Goal: Entertainment & Leisure: Browse casually

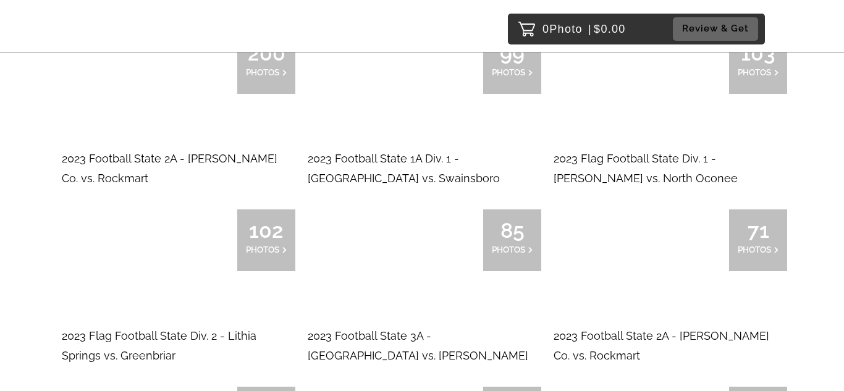
scroll to position [9052, 0]
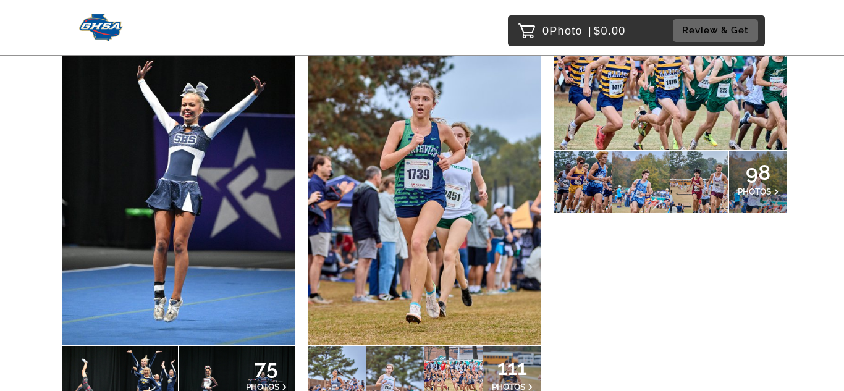
click at [272, 364] on span "75" at bounding box center [266, 367] width 41 height 7
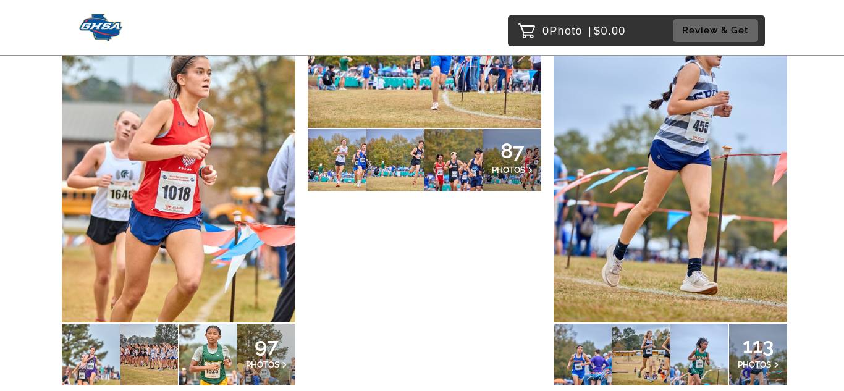
scroll to position [9599, 0]
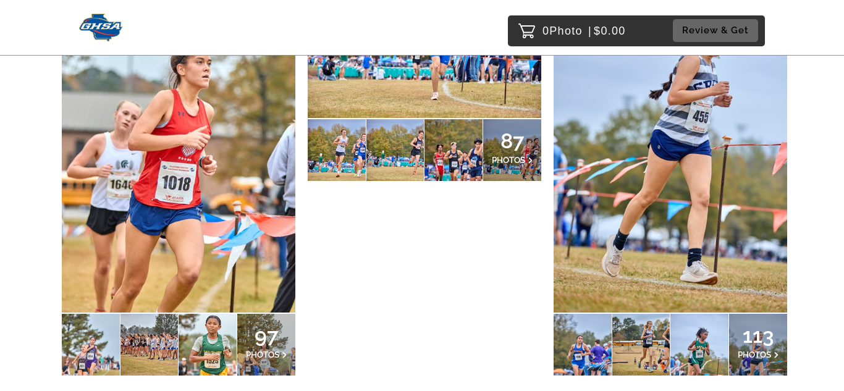
click at [278, 314] on div "97 PHOTOS" at bounding box center [266, 345] width 58 height 62
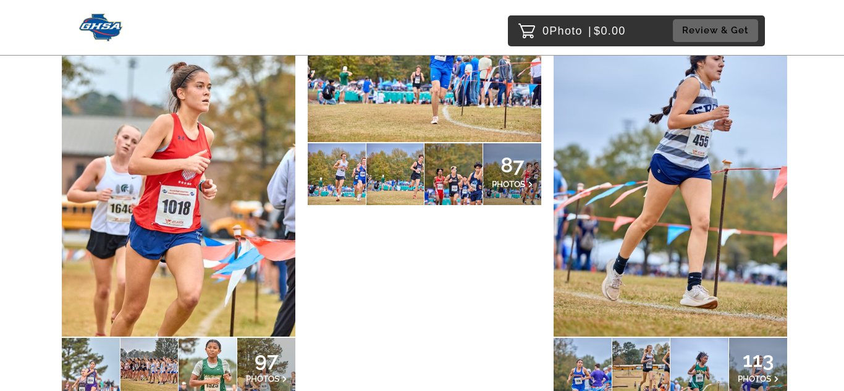
scroll to position [9576, 0]
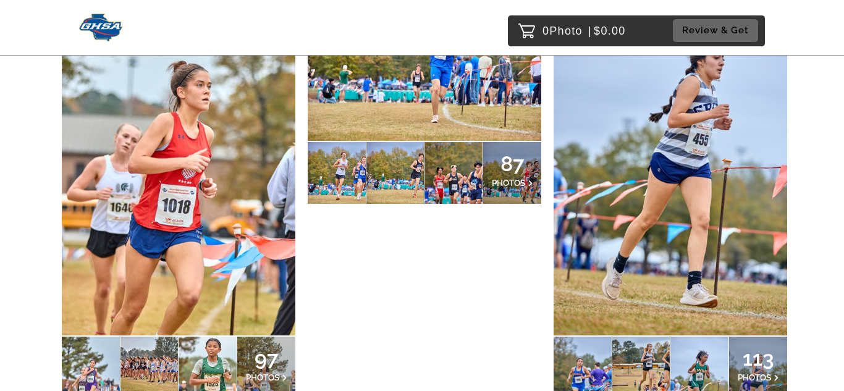
click at [744, 355] on span "113" at bounding box center [758, 358] width 41 height 7
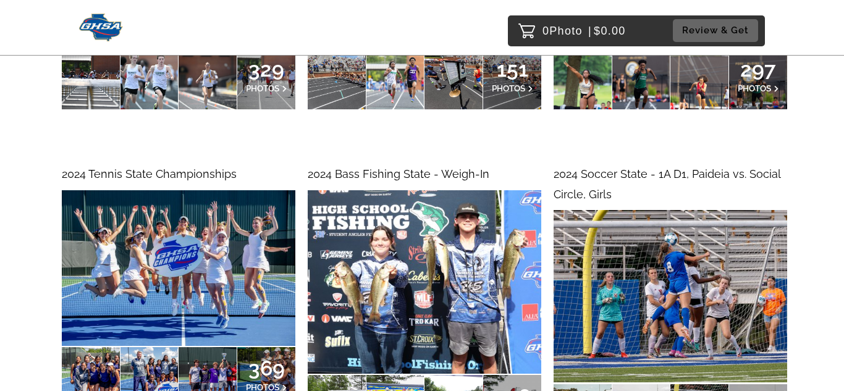
scroll to position [12674, 0]
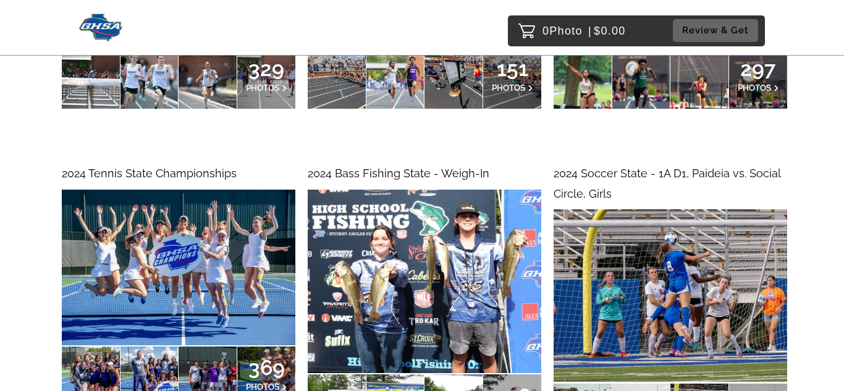
drag, startPoint x: 275, startPoint y: 78, endPoint x: 276, endPoint y: 72, distance: 6.2
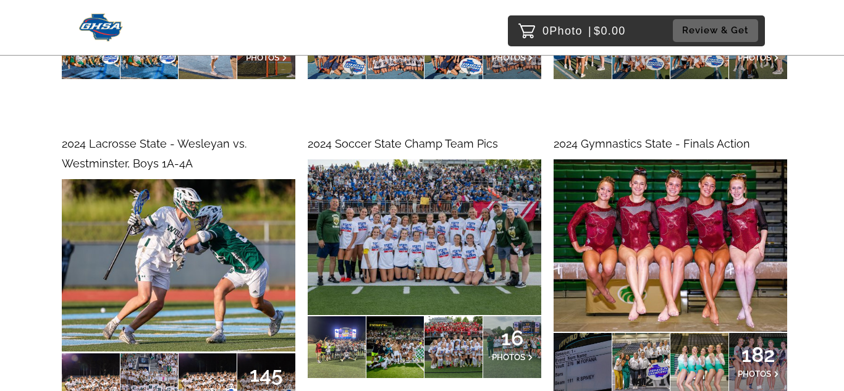
scroll to position [14441, 0]
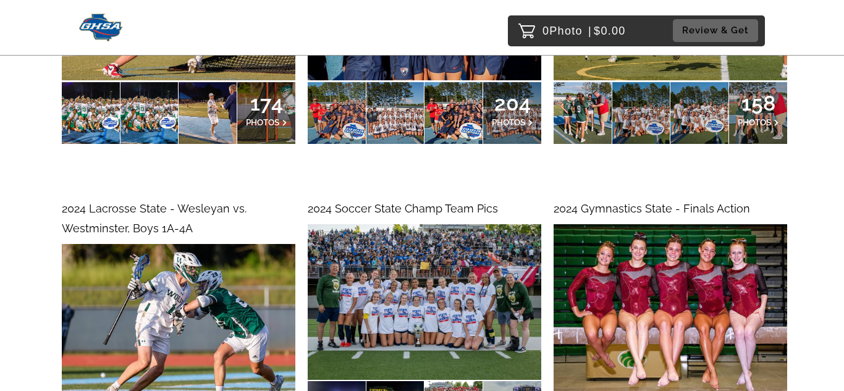
click at [648, 224] on img at bounding box center [671, 310] width 234 height 172
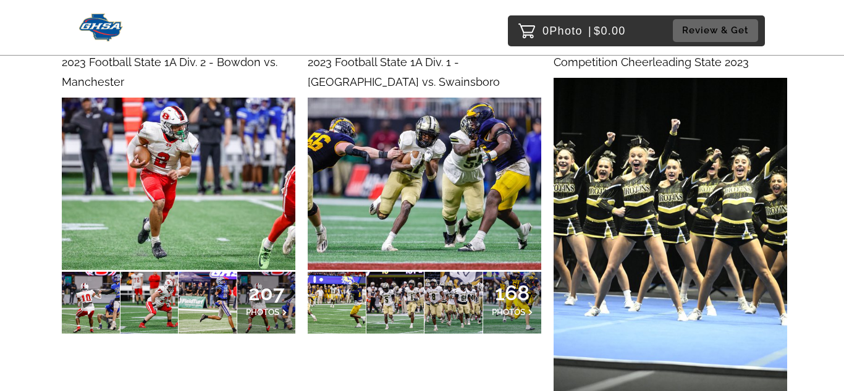
scroll to position [19786, 0]
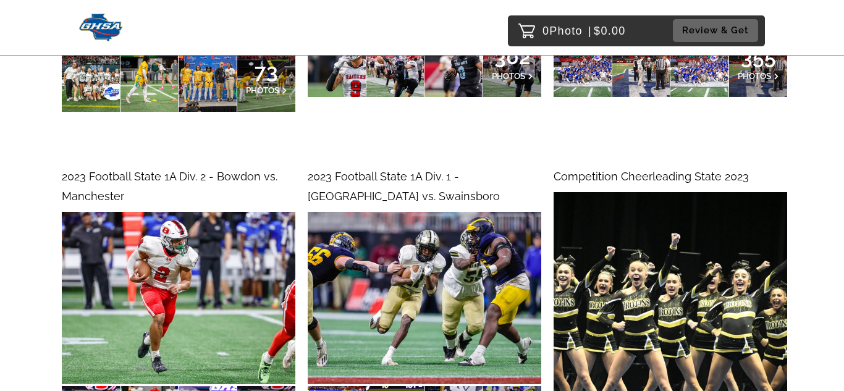
click at [720, 192] on img at bounding box center [671, 367] width 234 height 351
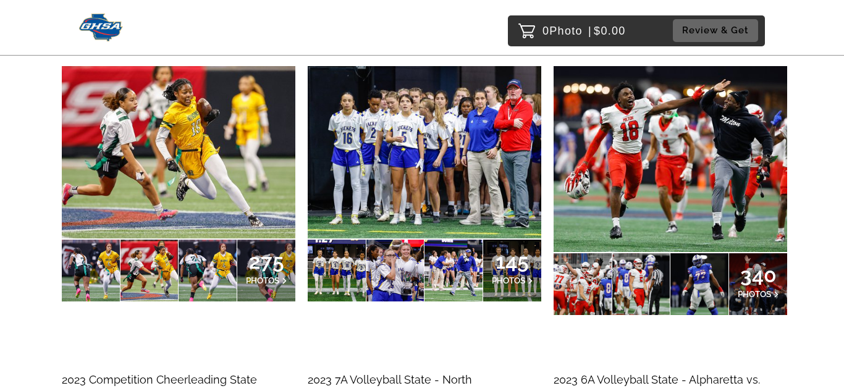
scroll to position [21266, 0]
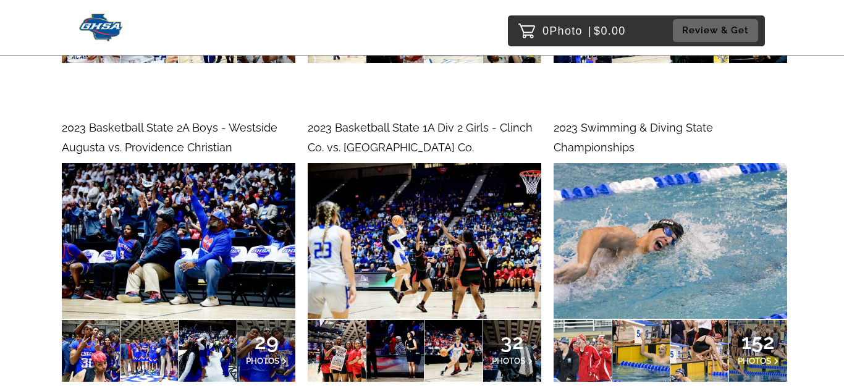
scroll to position [30338, 0]
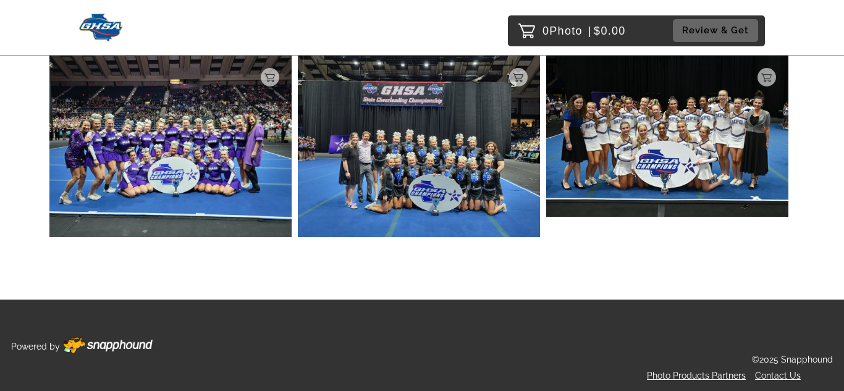
scroll to position [8902, 0]
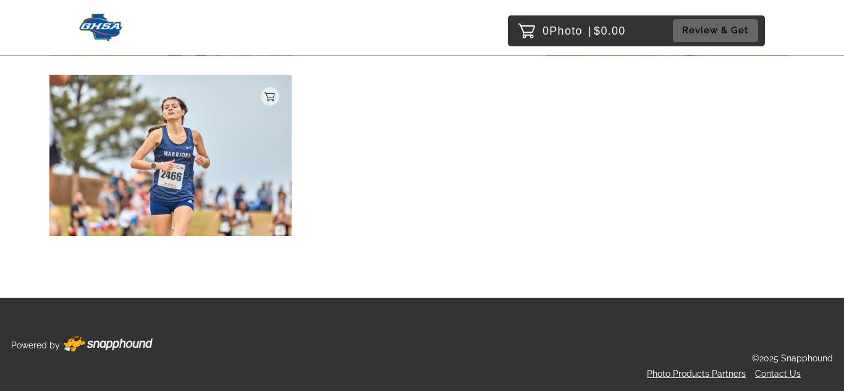
scroll to position [12069, 0]
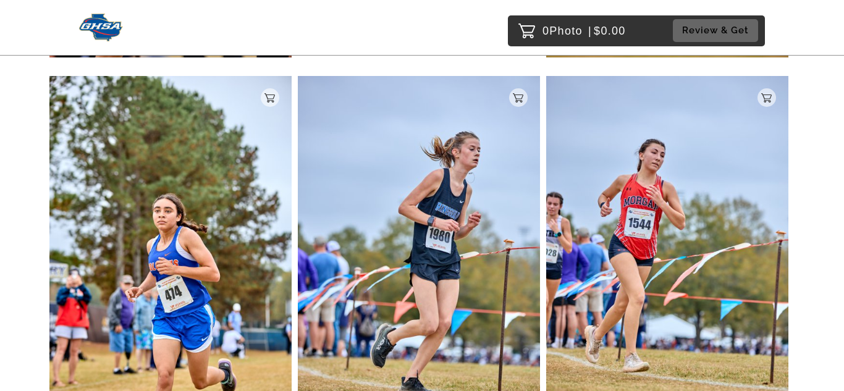
scroll to position [2917, 0]
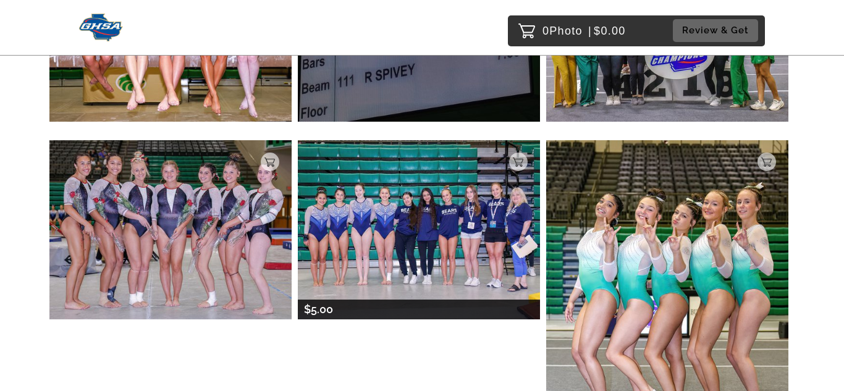
scroll to position [396, 0]
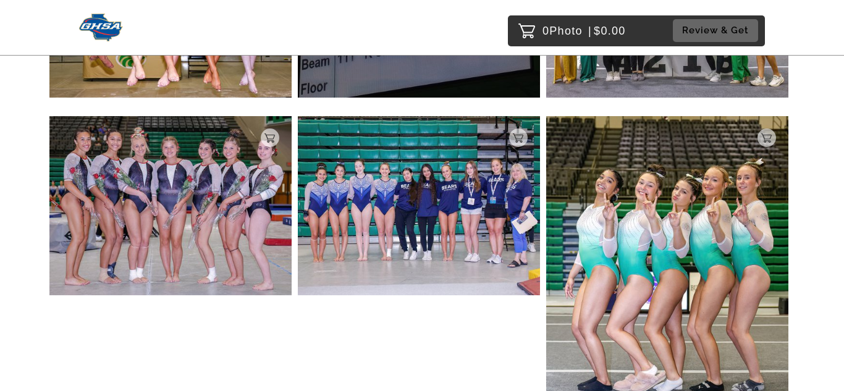
click at [705, 273] on img at bounding box center [667, 280] width 242 height 328
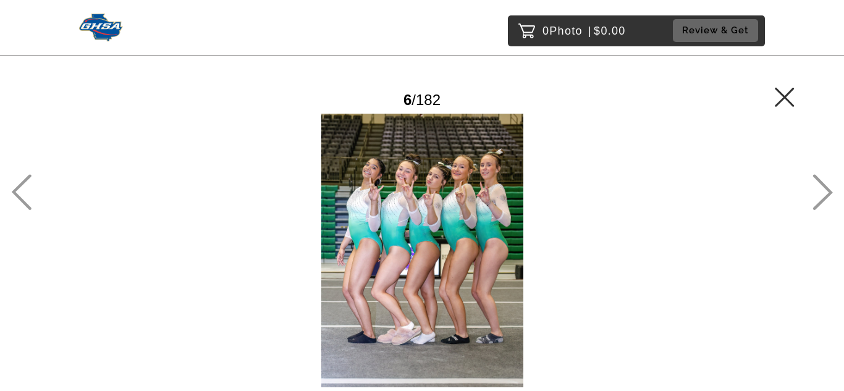
click at [780, 93] on icon at bounding box center [784, 96] width 19 height 19
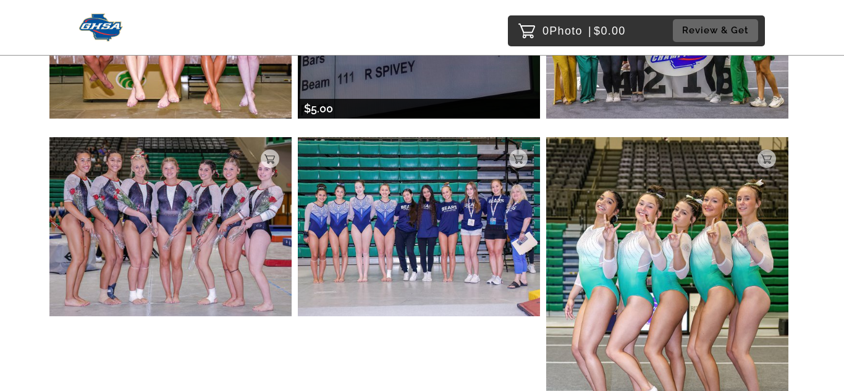
scroll to position [383, 0]
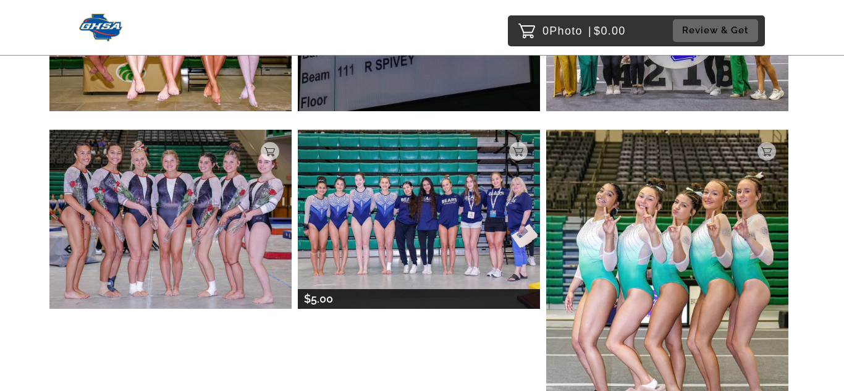
click at [448, 231] on img at bounding box center [419, 219] width 242 height 179
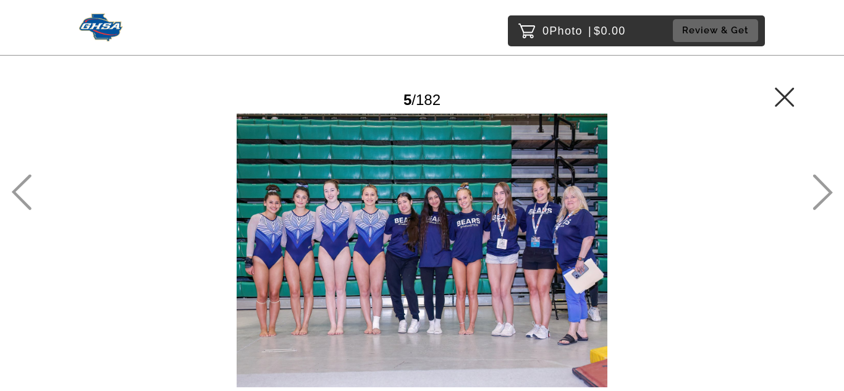
click at [818, 178] on icon at bounding box center [824, 193] width 20 height 36
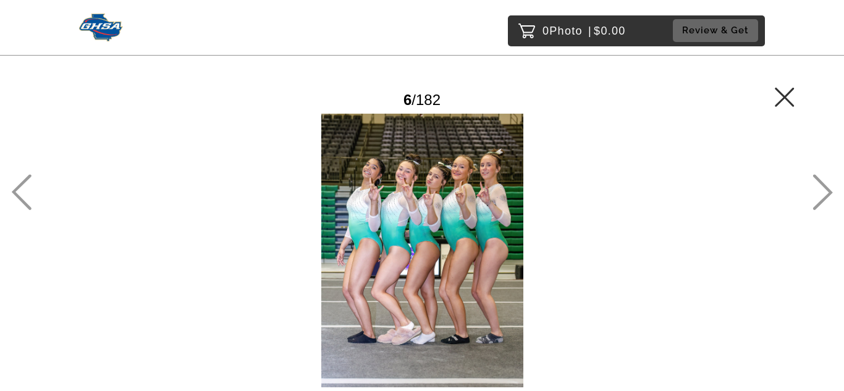
click at [818, 178] on icon at bounding box center [824, 193] width 20 height 36
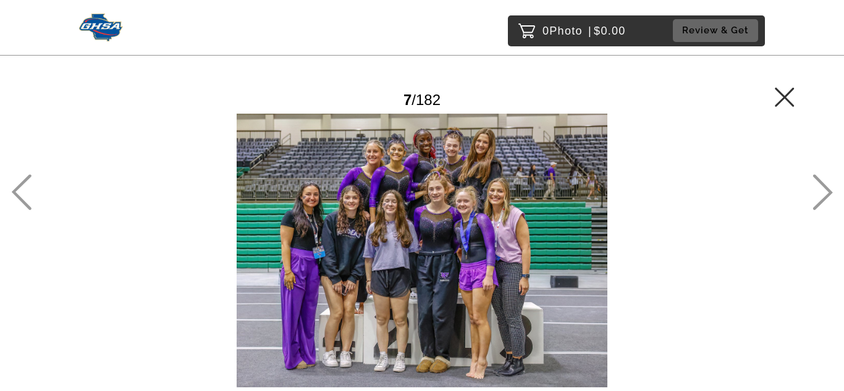
click at [818, 178] on icon at bounding box center [824, 193] width 20 height 36
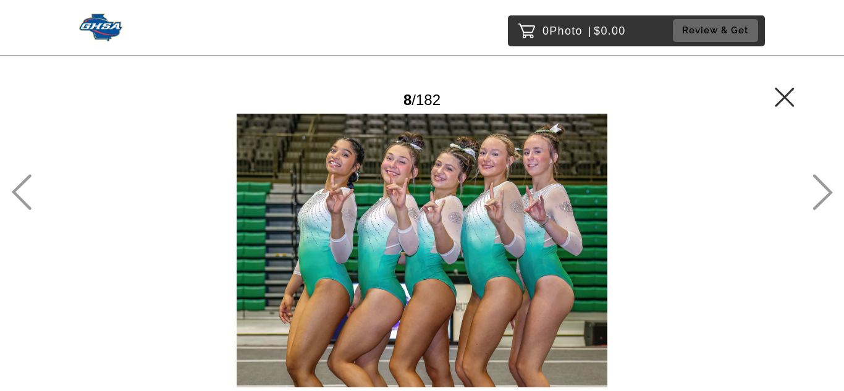
click at [818, 178] on icon at bounding box center [824, 193] width 20 height 36
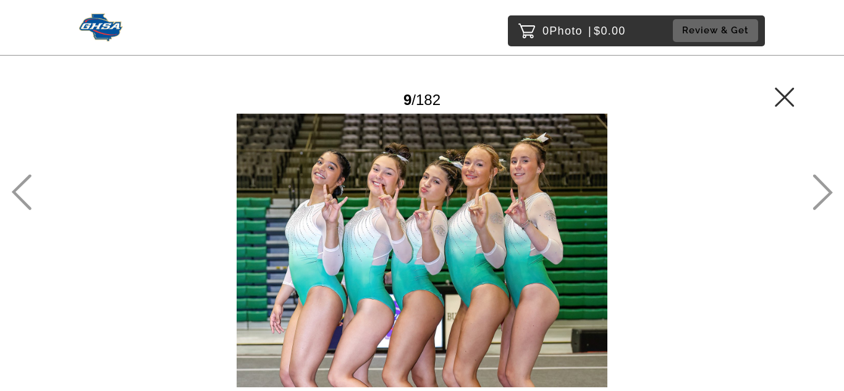
click at [818, 178] on icon at bounding box center [824, 193] width 20 height 36
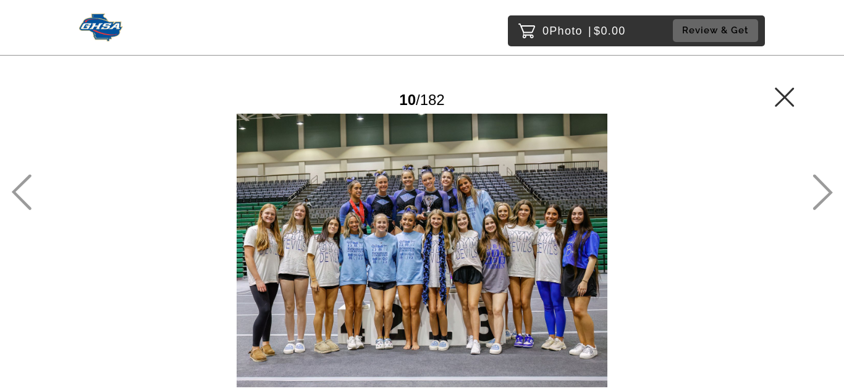
click at [810, 176] on main "Password Checker bypassed 10 / 182 Add to Cart $5.00 Gallery $5.00 Add" at bounding box center [422, 228] width 844 height 456
click at [824, 181] on icon at bounding box center [823, 192] width 20 height 36
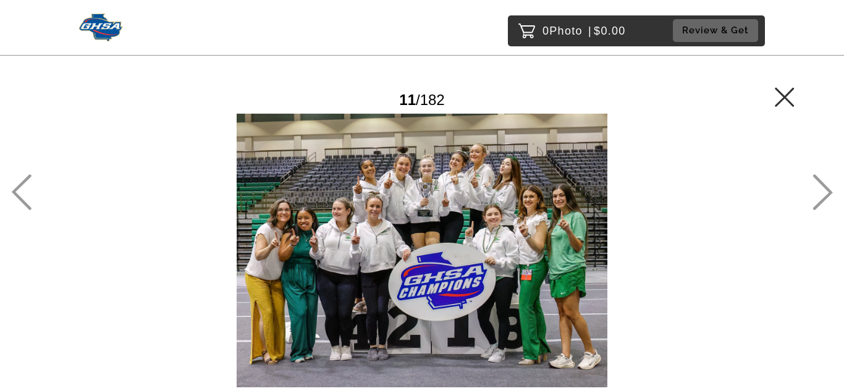
click at [830, 190] on icon at bounding box center [824, 193] width 20 height 36
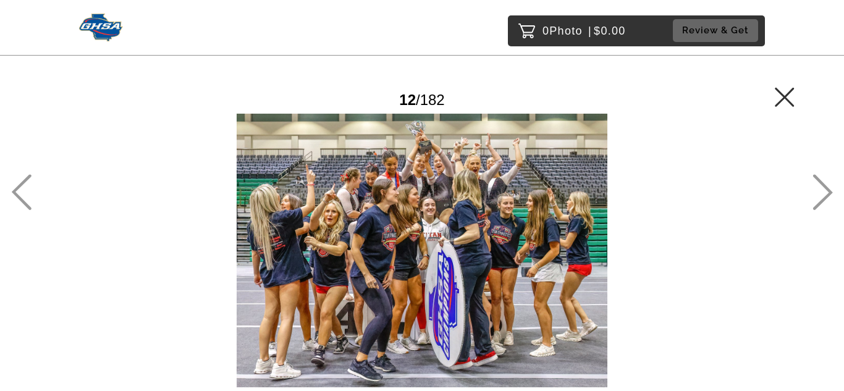
click at [830, 190] on icon at bounding box center [824, 193] width 20 height 36
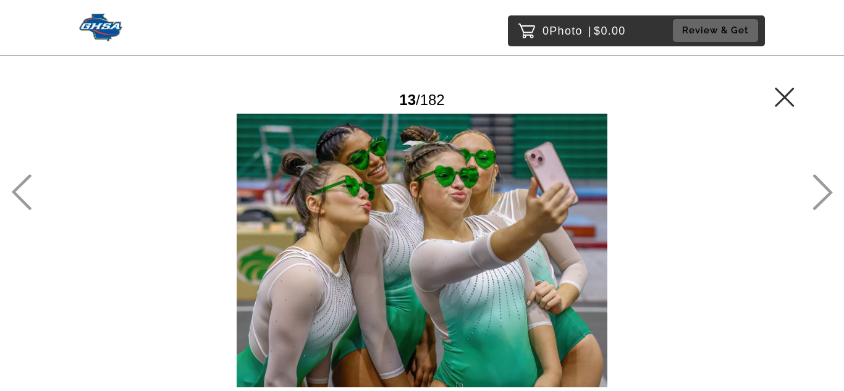
click at [830, 190] on icon at bounding box center [824, 193] width 20 height 36
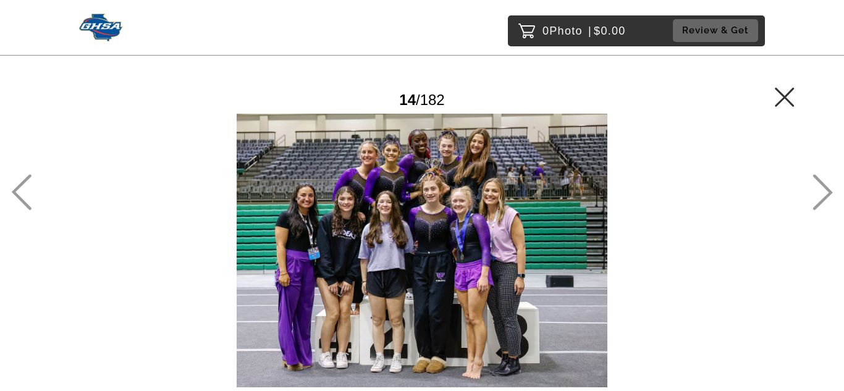
click at [830, 190] on icon at bounding box center [824, 193] width 20 height 36
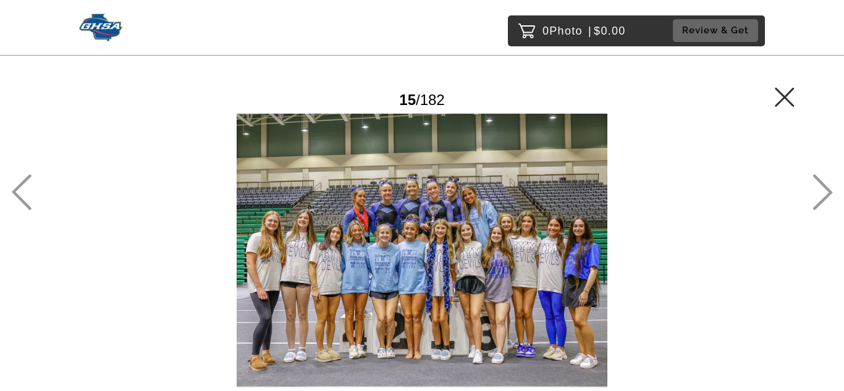
click at [787, 106] on icon at bounding box center [785, 97] width 20 height 20
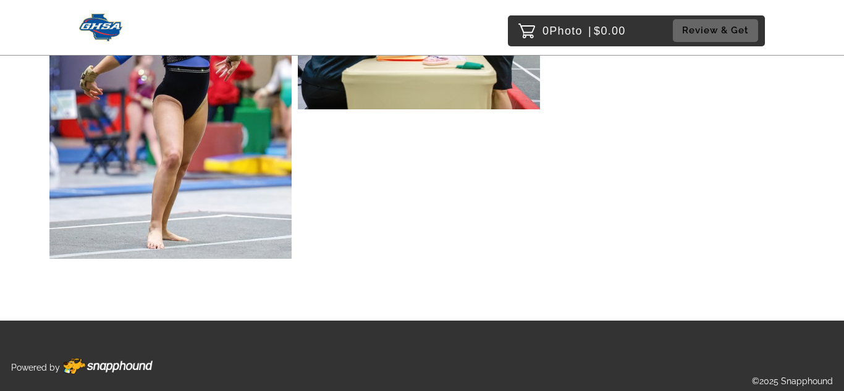
scroll to position [18050, 0]
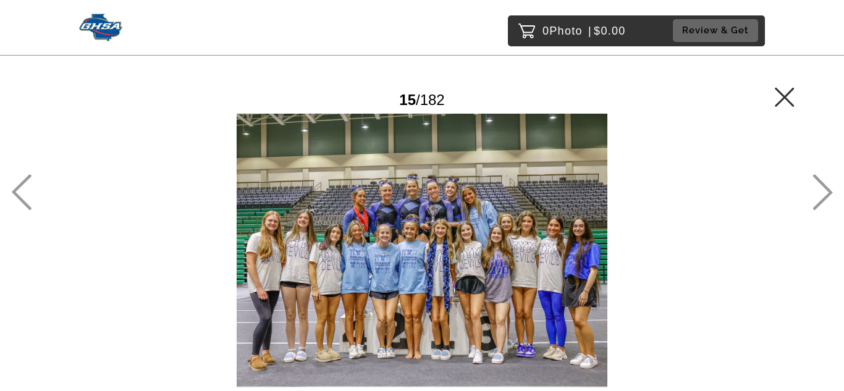
click at [780, 87] on icon at bounding box center [785, 97] width 20 height 20
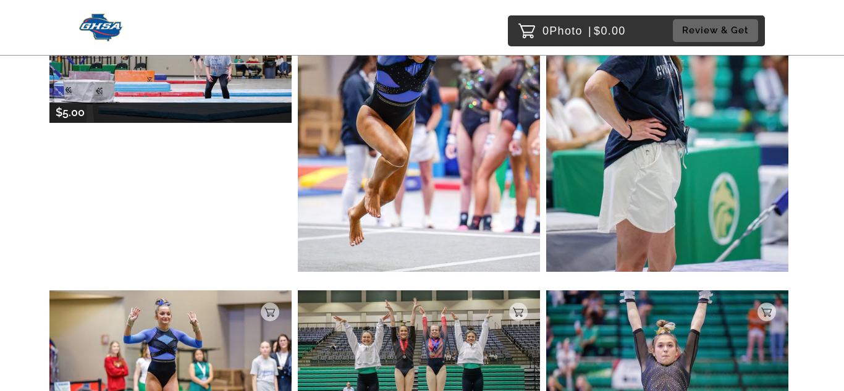
scroll to position [5689, 0]
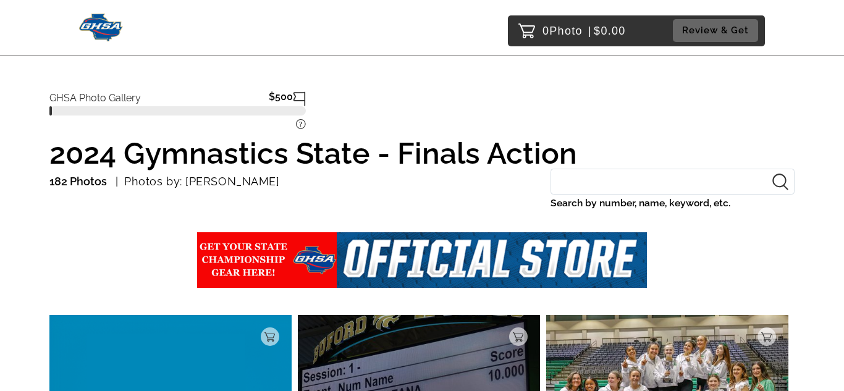
scroll to position [581, 0]
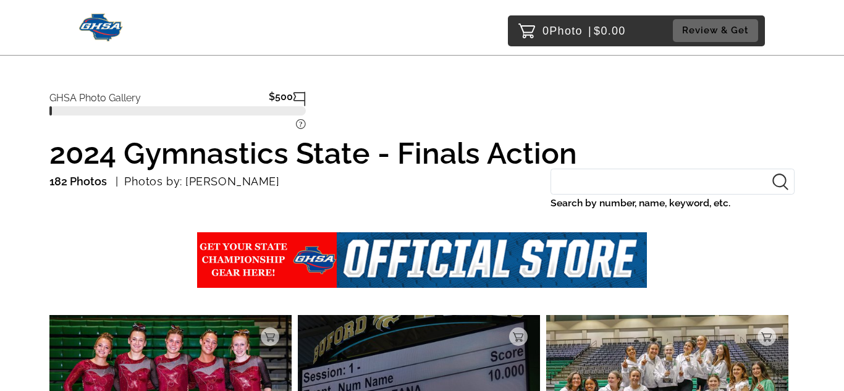
scroll to position [203, 0]
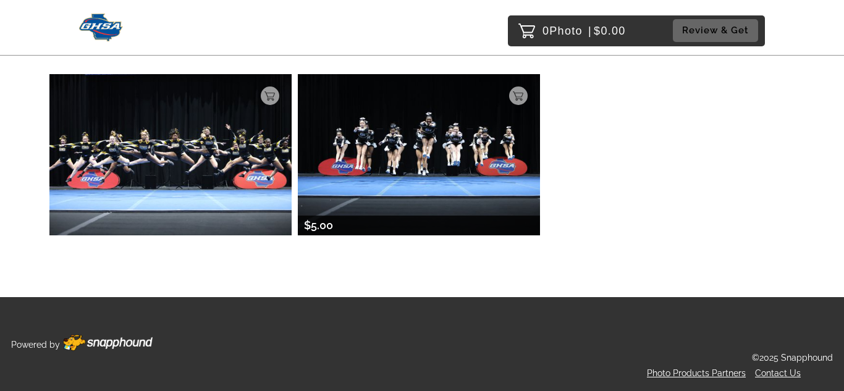
scroll to position [11485, 0]
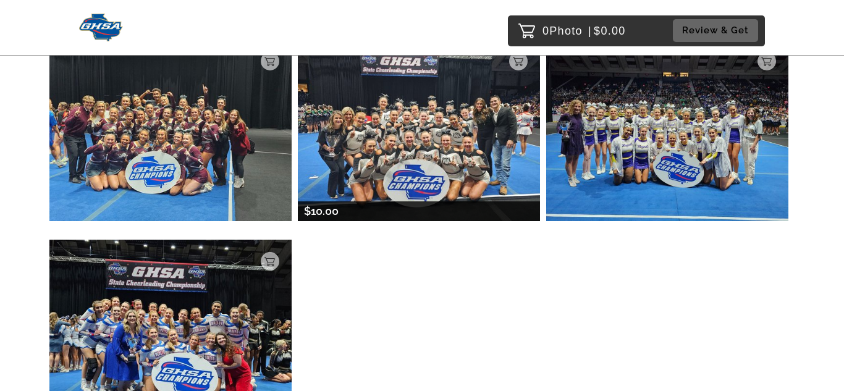
scroll to position [490, 0]
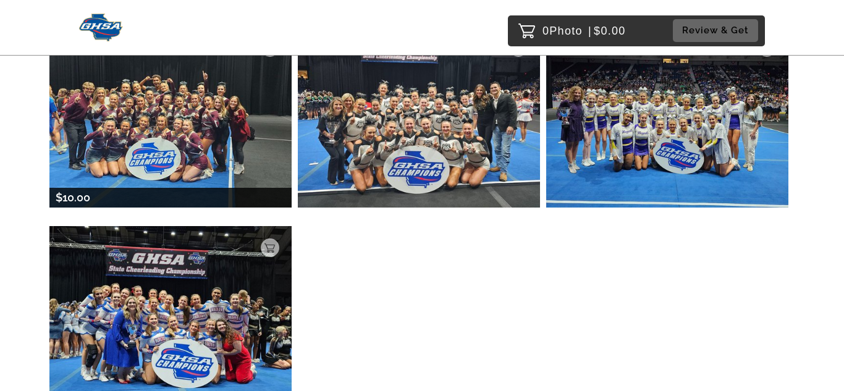
click at [143, 101] on img at bounding box center [170, 117] width 242 height 182
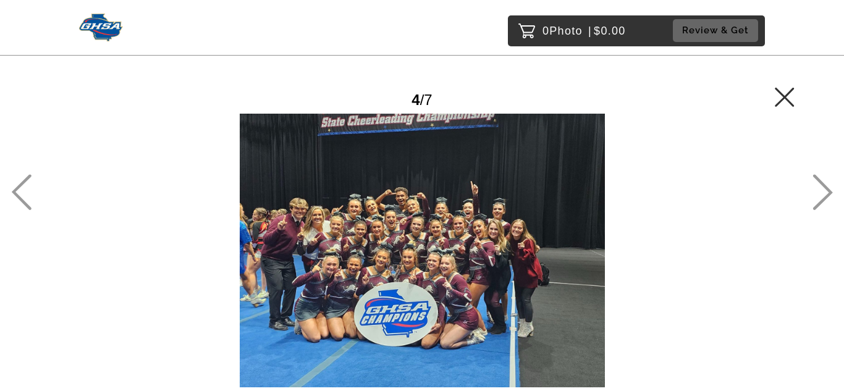
scroll to position [129, 0]
